Goal: Task Accomplishment & Management: Manage account settings

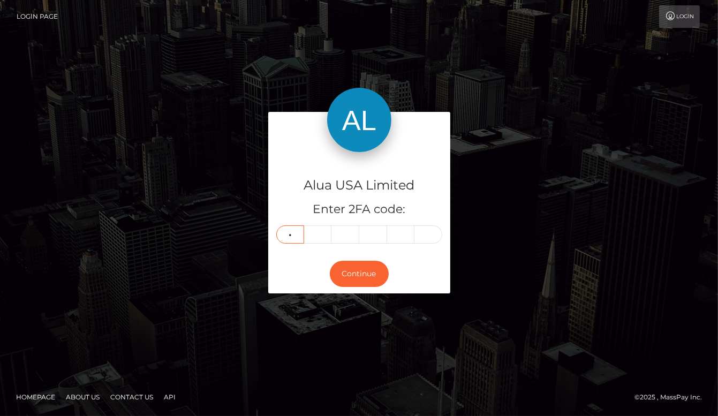
type input "7"
type input "3"
type input "8"
type input "5"
type input "9"
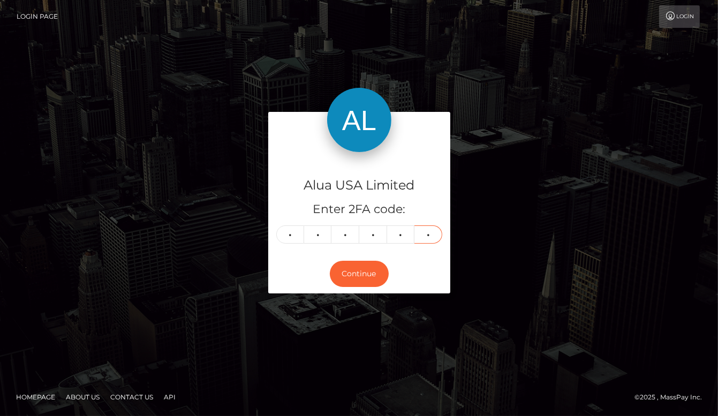
type input "4"
click at [359, 274] on button "Continue" at bounding box center [359, 274] width 59 height 26
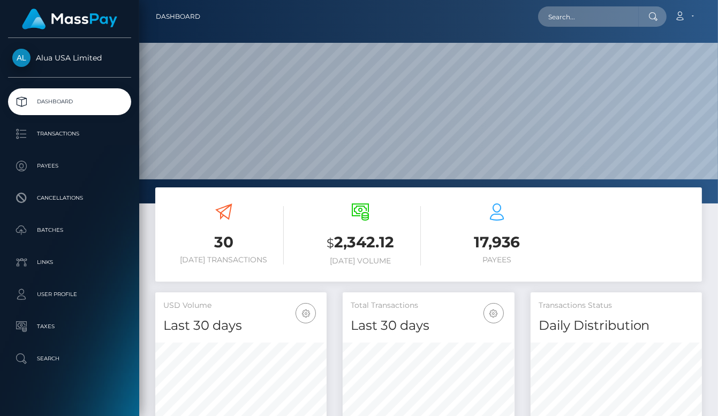
scroll to position [188, 172]
click at [563, 17] on input "text" at bounding box center [588, 16] width 101 height 20
paste input "689b93e9425fbe659606c941"
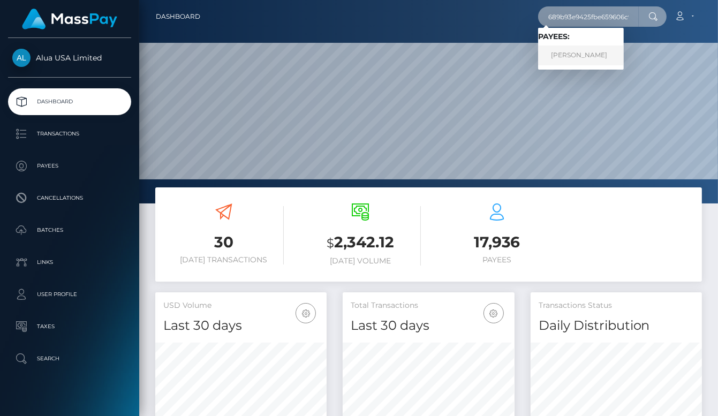
type input "689b93e9425fbe659606c941"
click at [582, 47] on link "Melanie McDonald" at bounding box center [581, 56] width 86 height 20
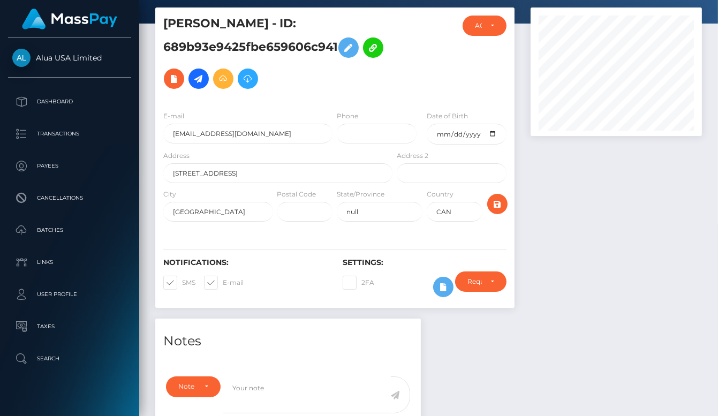
scroll to position [58, 0]
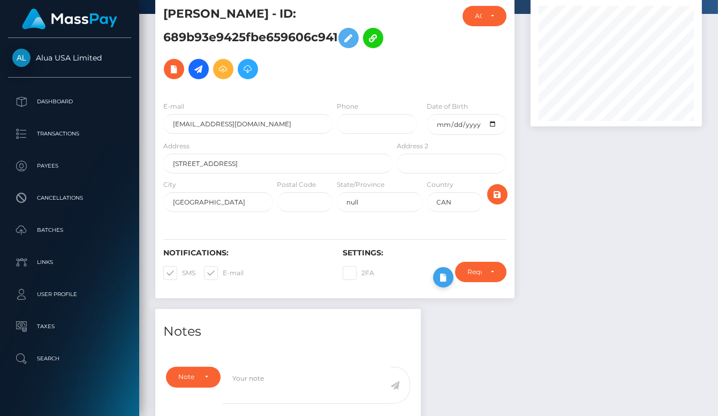
click at [439, 284] on icon at bounding box center [443, 277] width 13 height 13
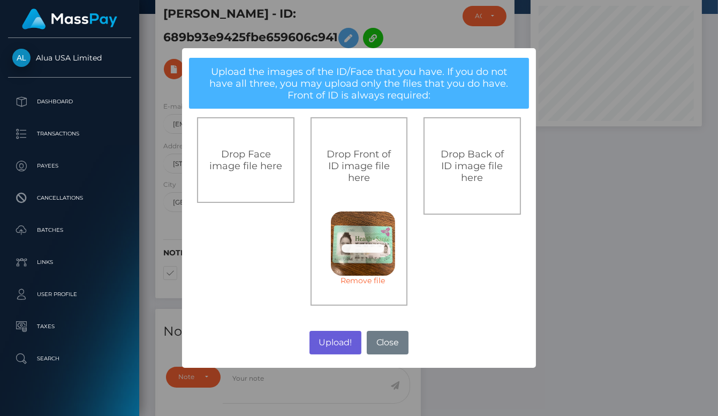
click at [340, 344] on button "Upload!" at bounding box center [336, 343] width 52 height 24
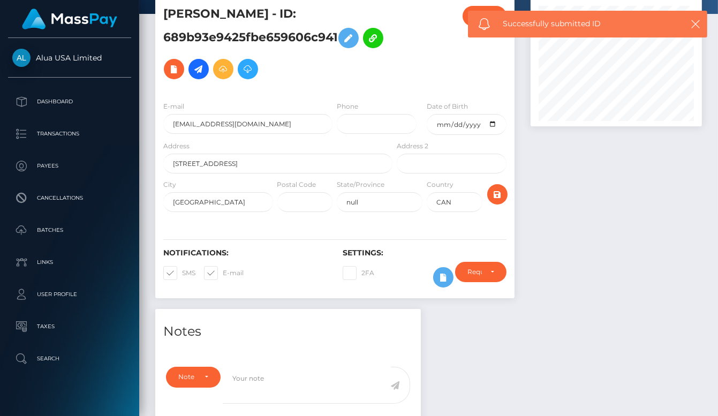
scroll to position [58, 0]
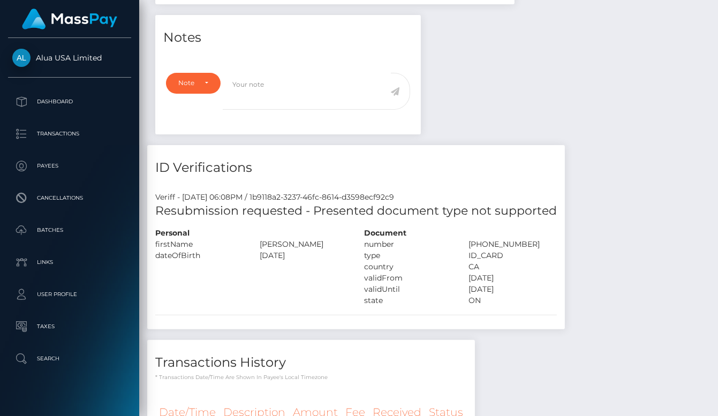
scroll to position [358, 0]
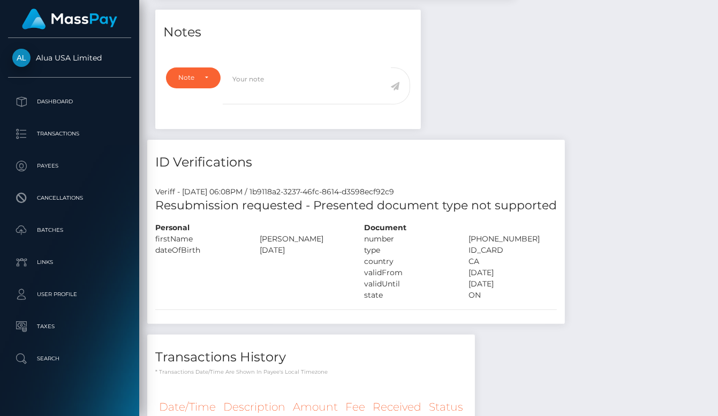
click at [371, 203] on h5 "Resubmission requested - Presented document type not supported" at bounding box center [356, 206] width 402 height 17
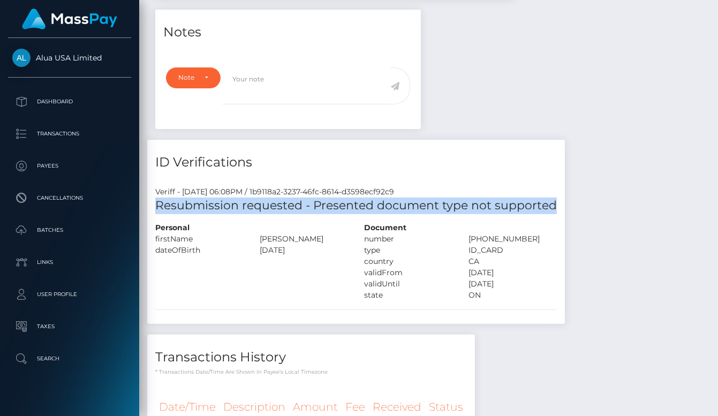
click at [371, 203] on h5 "Resubmission requested - Presented document type not supported" at bounding box center [356, 206] width 402 height 17
copy div "Resubmission requested - Presented document type not supported"
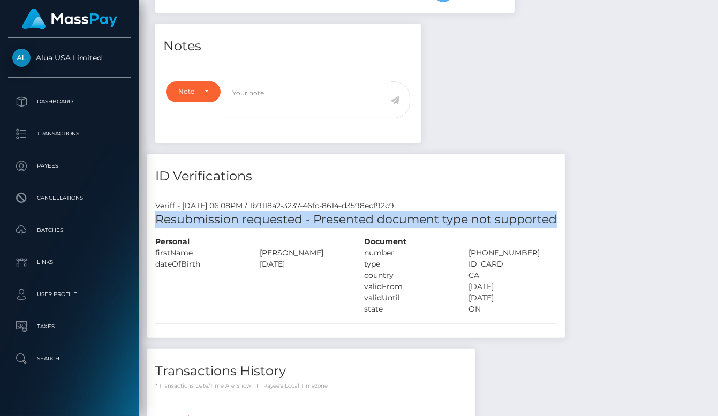
scroll to position [336, 0]
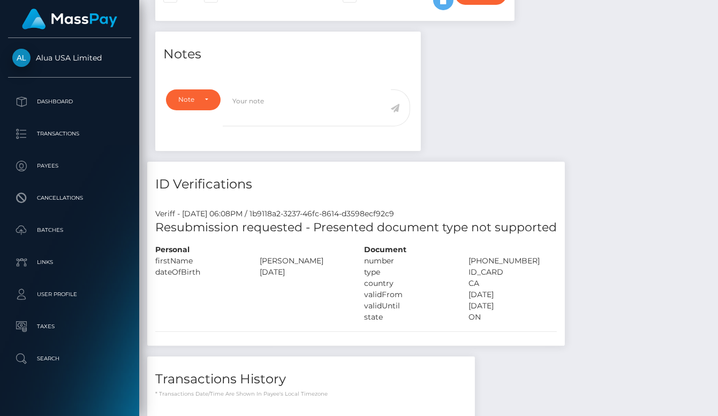
click at [661, 130] on div "Notes Note Type Compliance Clear Compliance General Note Type" at bounding box center [428, 265] width 563 height 467
